Goal: Download file/media

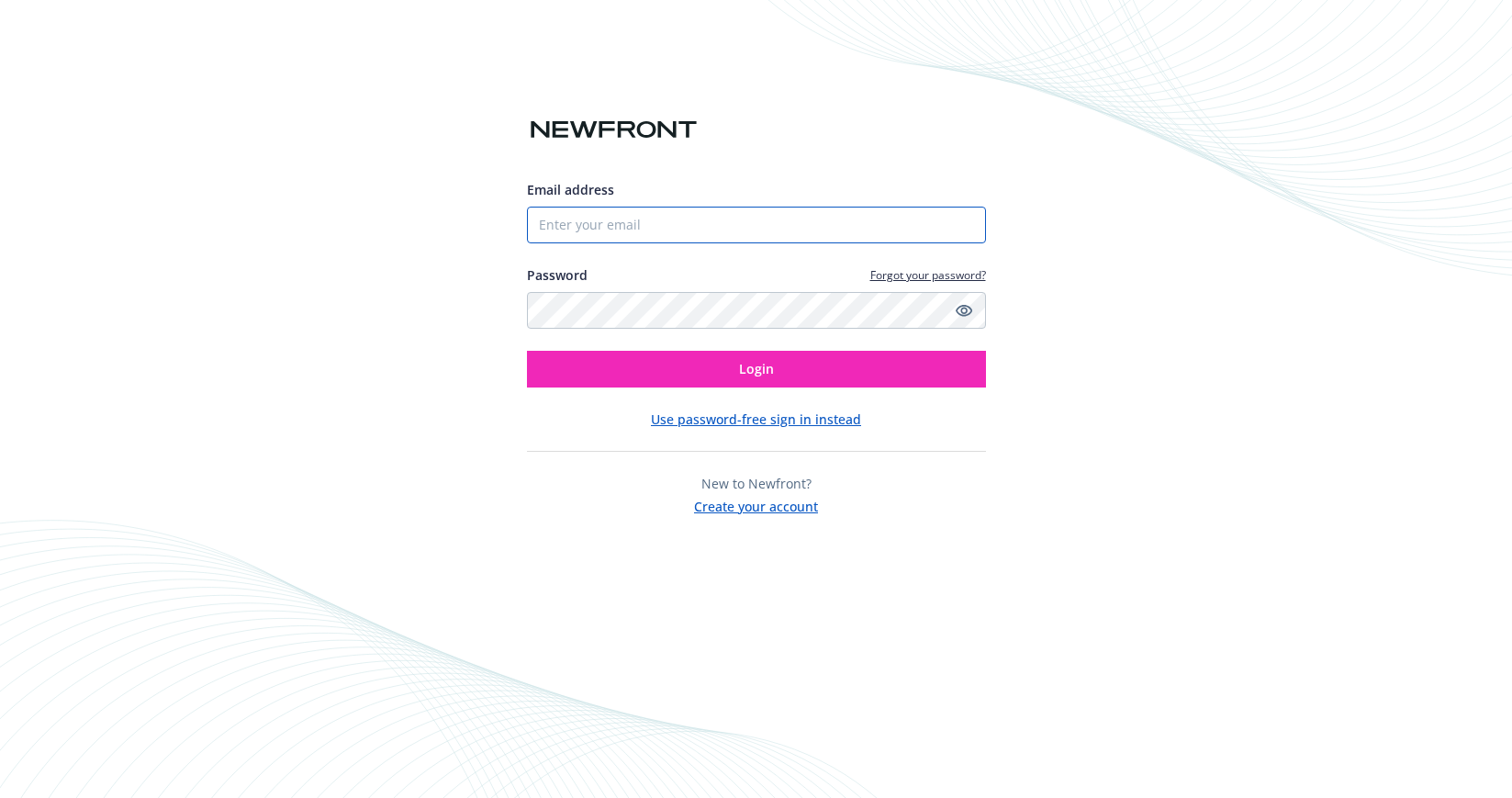
type input "[EMAIL_ADDRESS][DOMAIN_NAME]"
click at [750, 221] on input "[EMAIL_ADDRESS][DOMAIN_NAME]" at bounding box center [756, 225] width 459 height 36
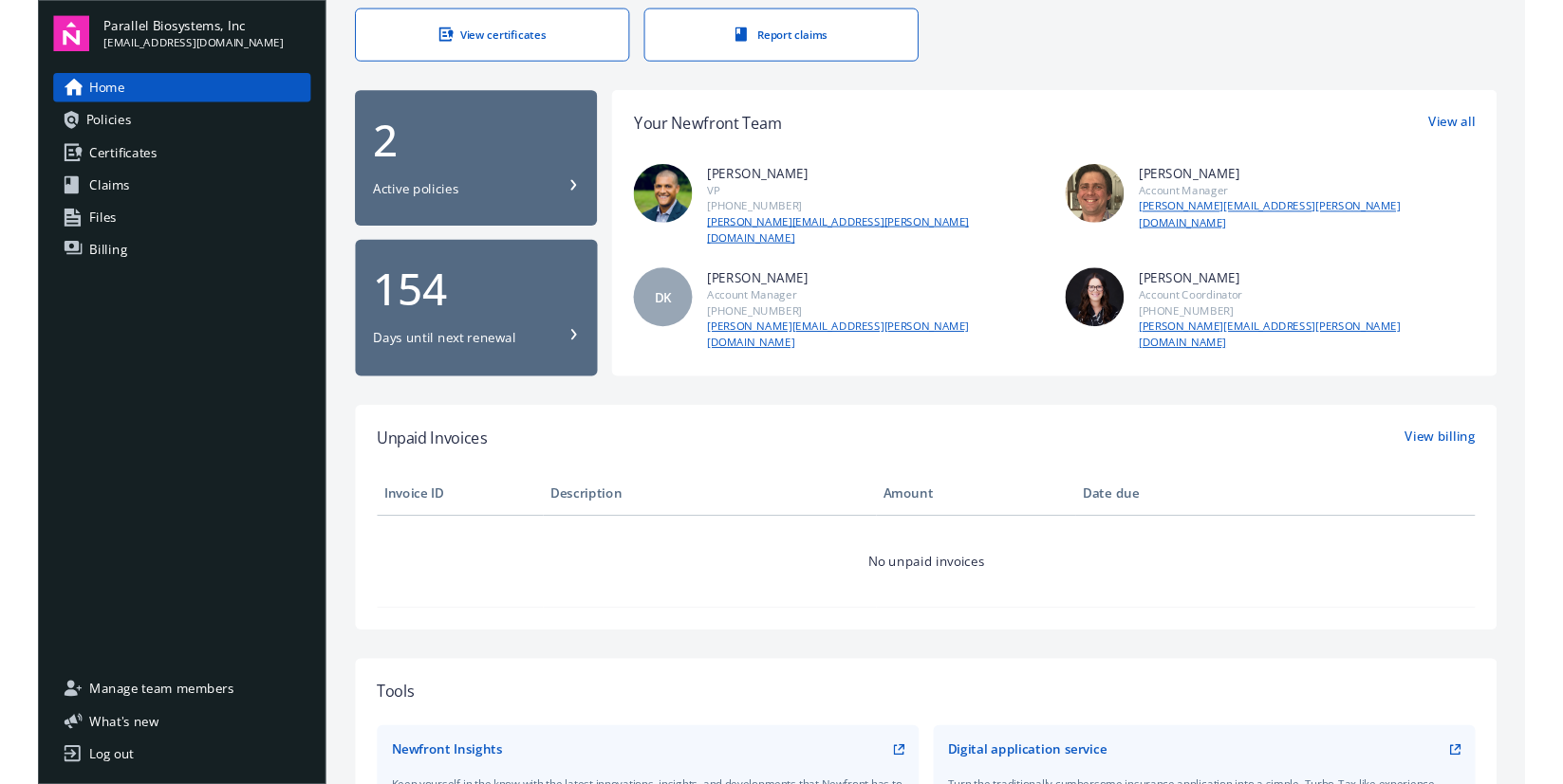
scroll to position [167, 0]
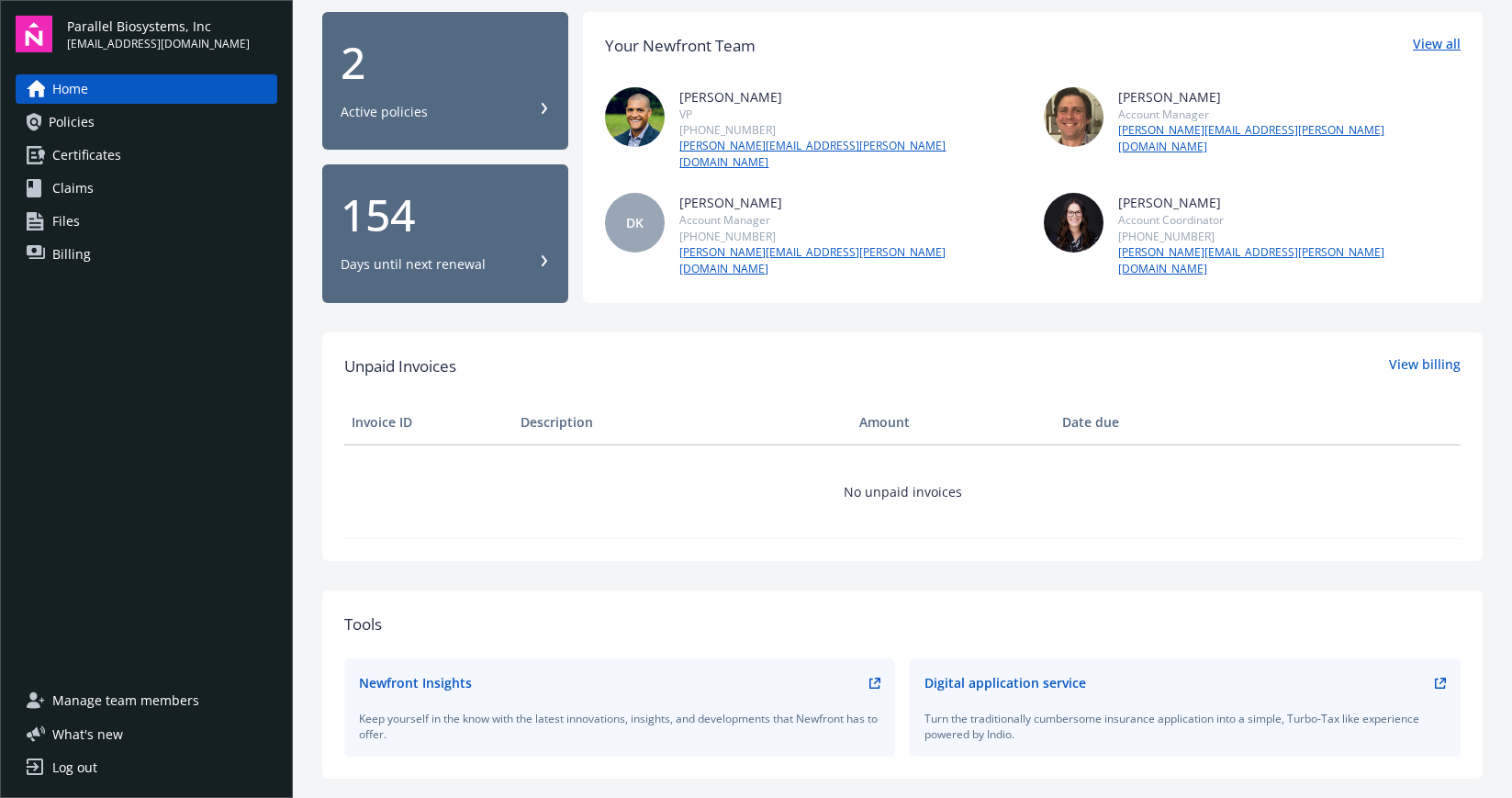
click at [1415, 43] on link "View all" at bounding box center [1436, 46] width 48 height 24
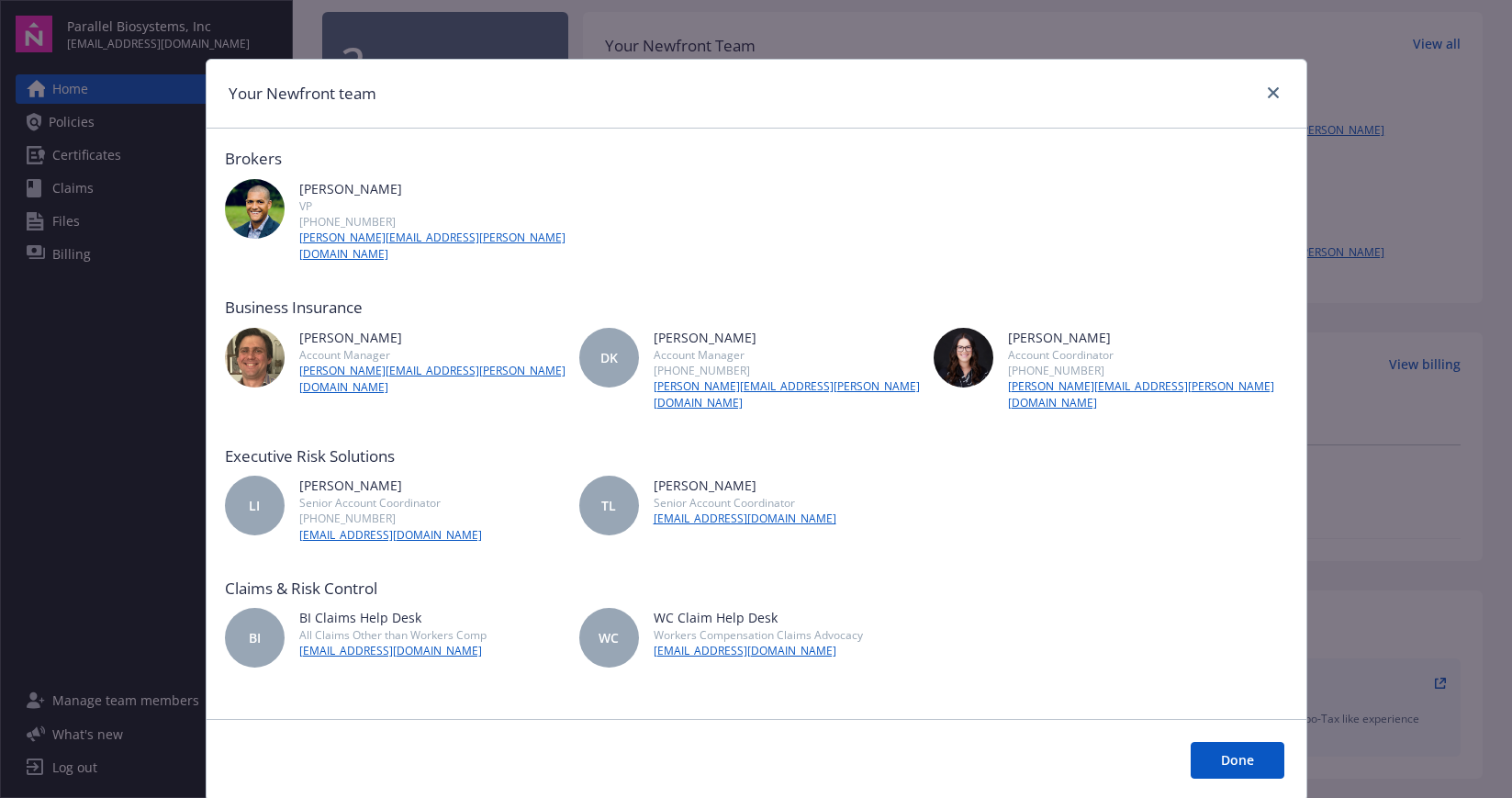
click at [1260, 81] on div at bounding box center [1269, 94] width 29 height 24
click at [1272, 91] on link "close" at bounding box center [1273, 93] width 22 height 22
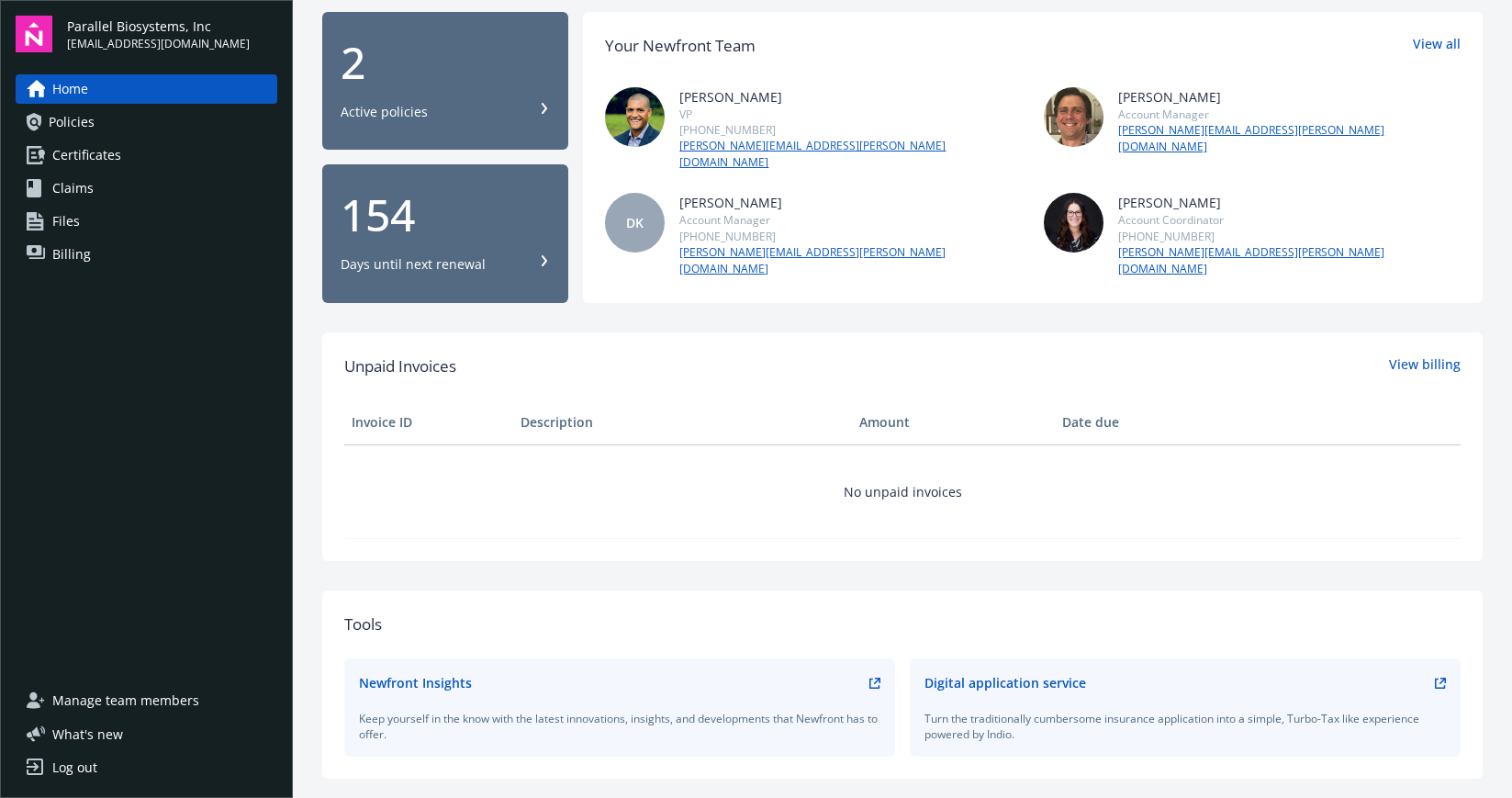
click at [153, 122] on link "Policies" at bounding box center [147, 122] width 262 height 29
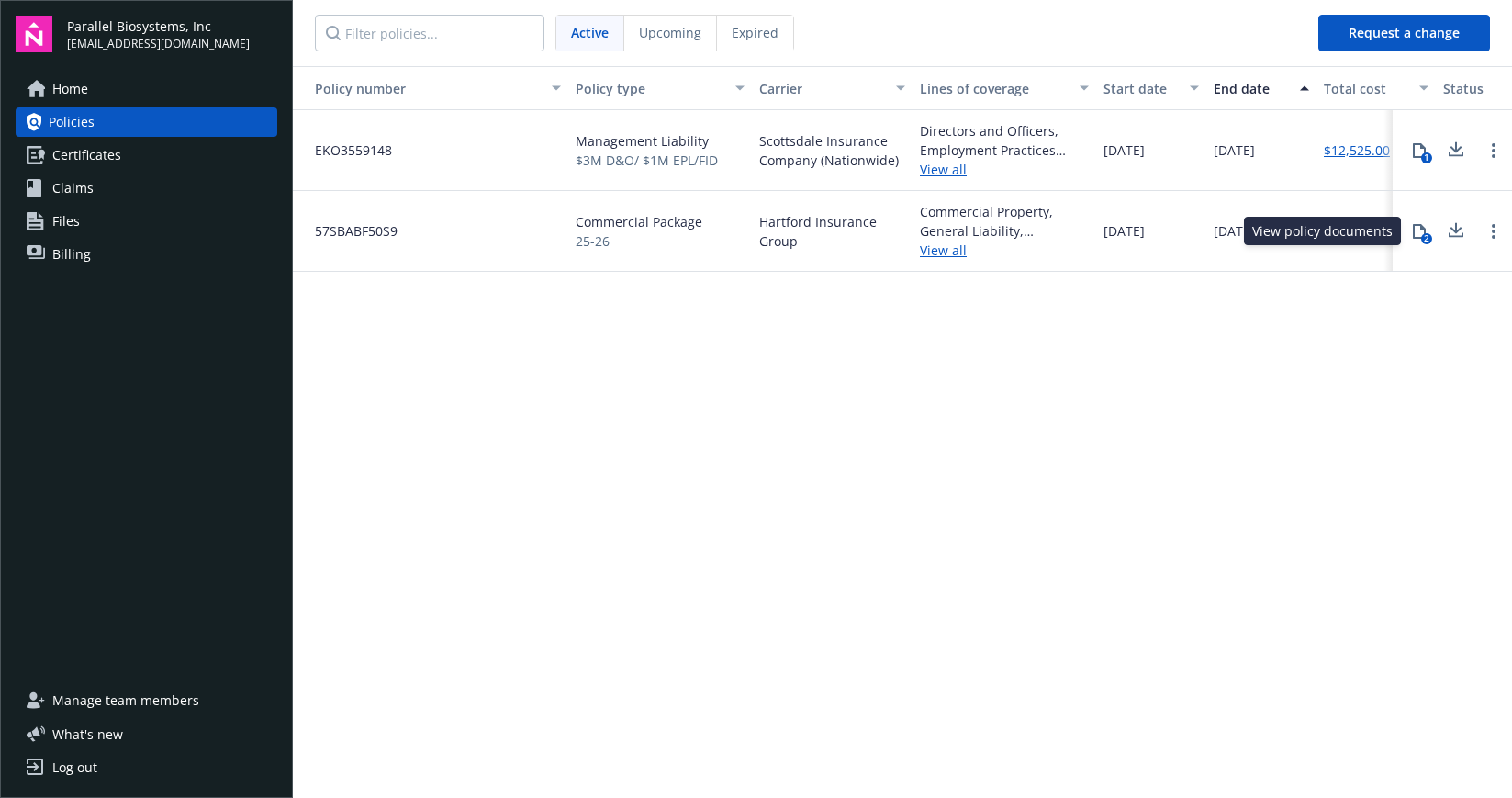
click at [1421, 231] on icon at bounding box center [1419, 231] width 15 height 15
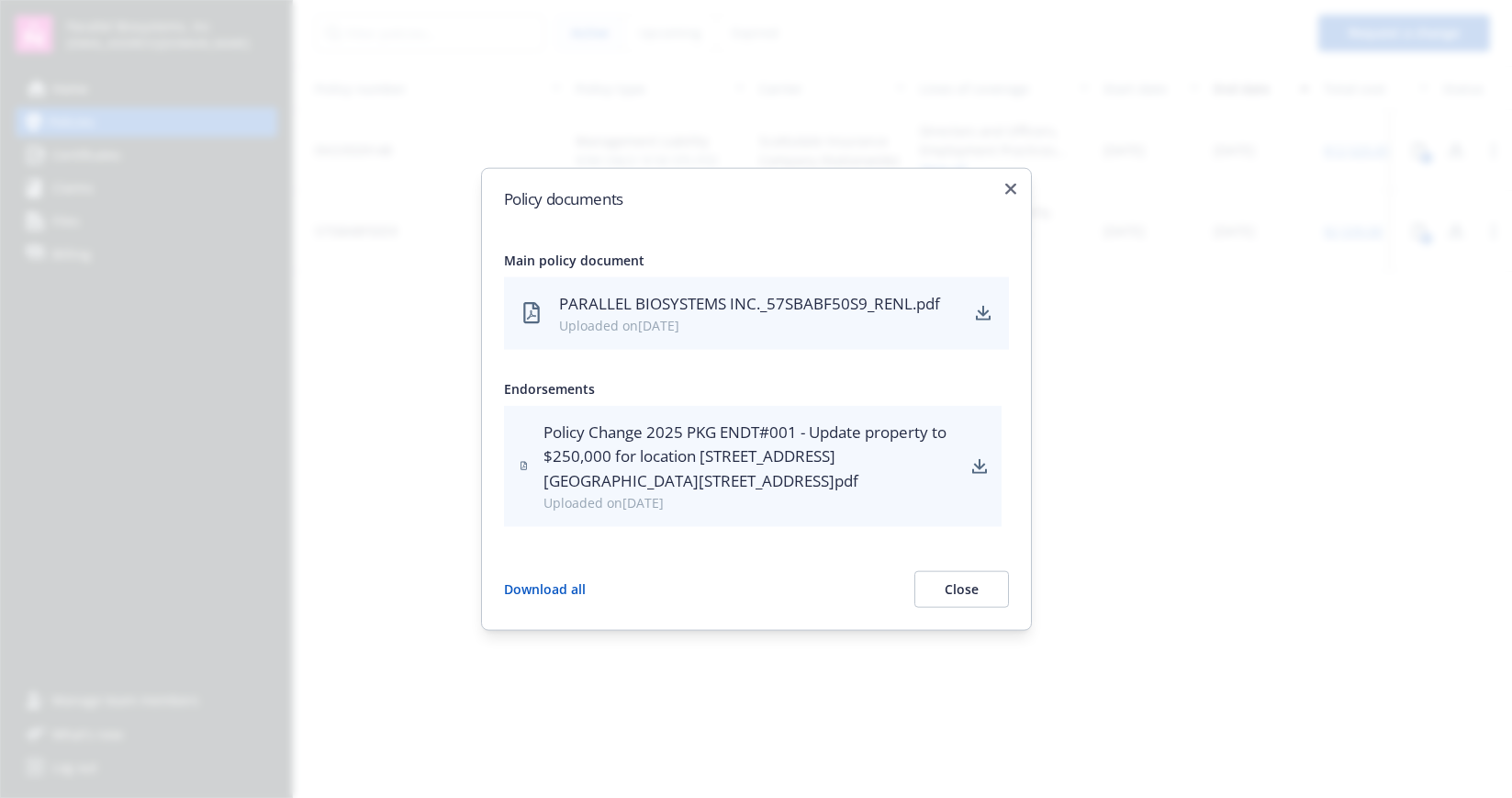
click at [755, 307] on div "PARALLEL BIOSYSTEMS INC._57SBABF50S9_RENL.pdf" at bounding box center [758, 303] width 399 height 24
click at [707, 312] on div "PARALLEL BIOSYSTEMS INC._57SBABF50S9_RENL.pdf" at bounding box center [758, 303] width 399 height 24
click at [682, 313] on div "PARALLEL BIOSYSTEMS INC._57SBABF50S9_RENL.pdf" at bounding box center [758, 303] width 399 height 24
click at [988, 317] on icon "download" at bounding box center [983, 317] width 15 height 5
